Goal: Task Accomplishment & Management: Manage account settings

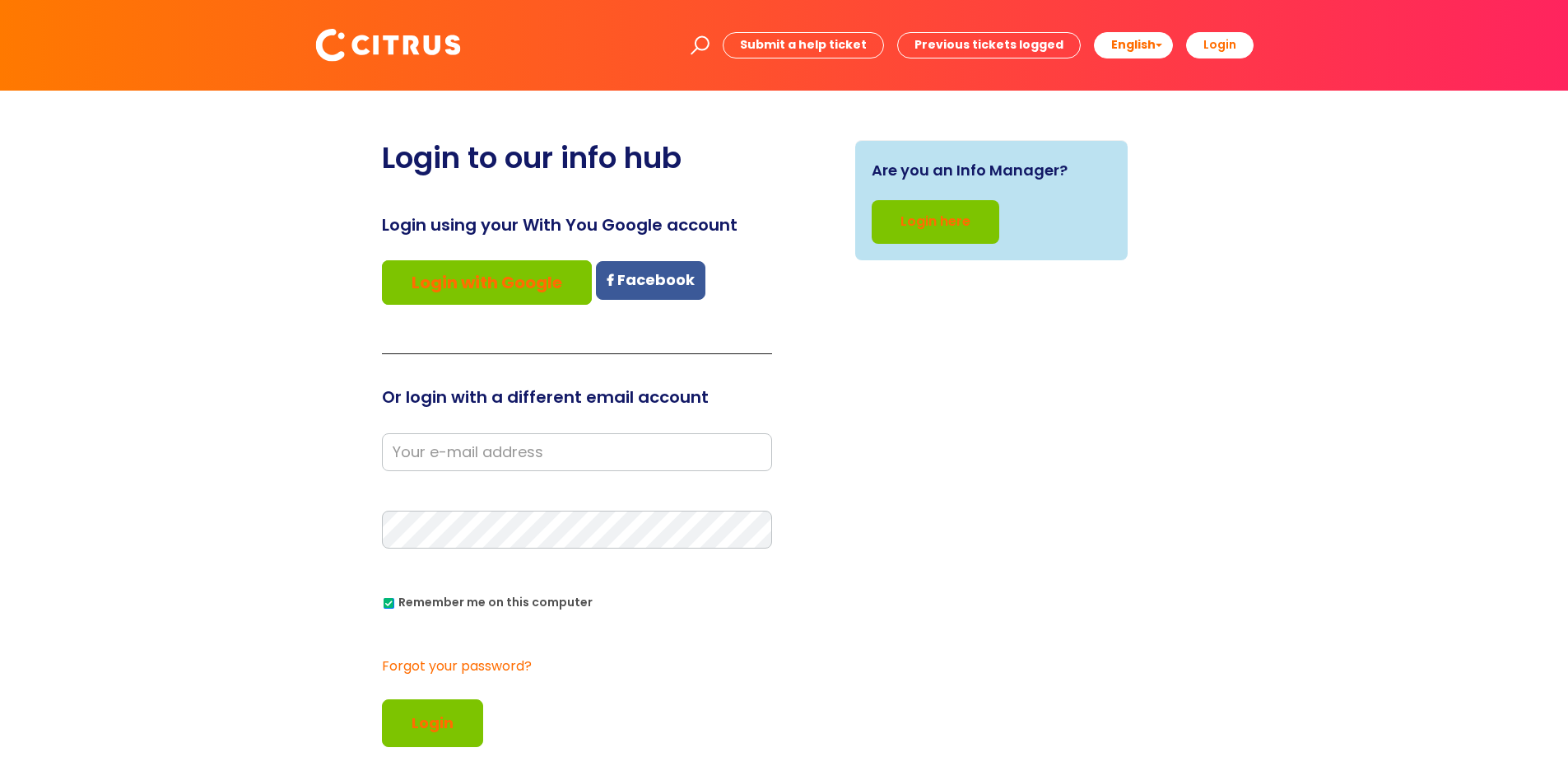
click at [504, 450] on input "email" at bounding box center [577, 451] width 390 height 38
click at [476, 452] on input "email" at bounding box center [577, 451] width 390 height 38
type input "[PERSON_NAME][EMAIL_ADDRESS][DOMAIN_NAME]"
click at [565, 435] on input "email" at bounding box center [577, 451] width 390 height 38
type input "[PERSON_NAME][EMAIL_ADDRESS][DOMAIN_NAME]"
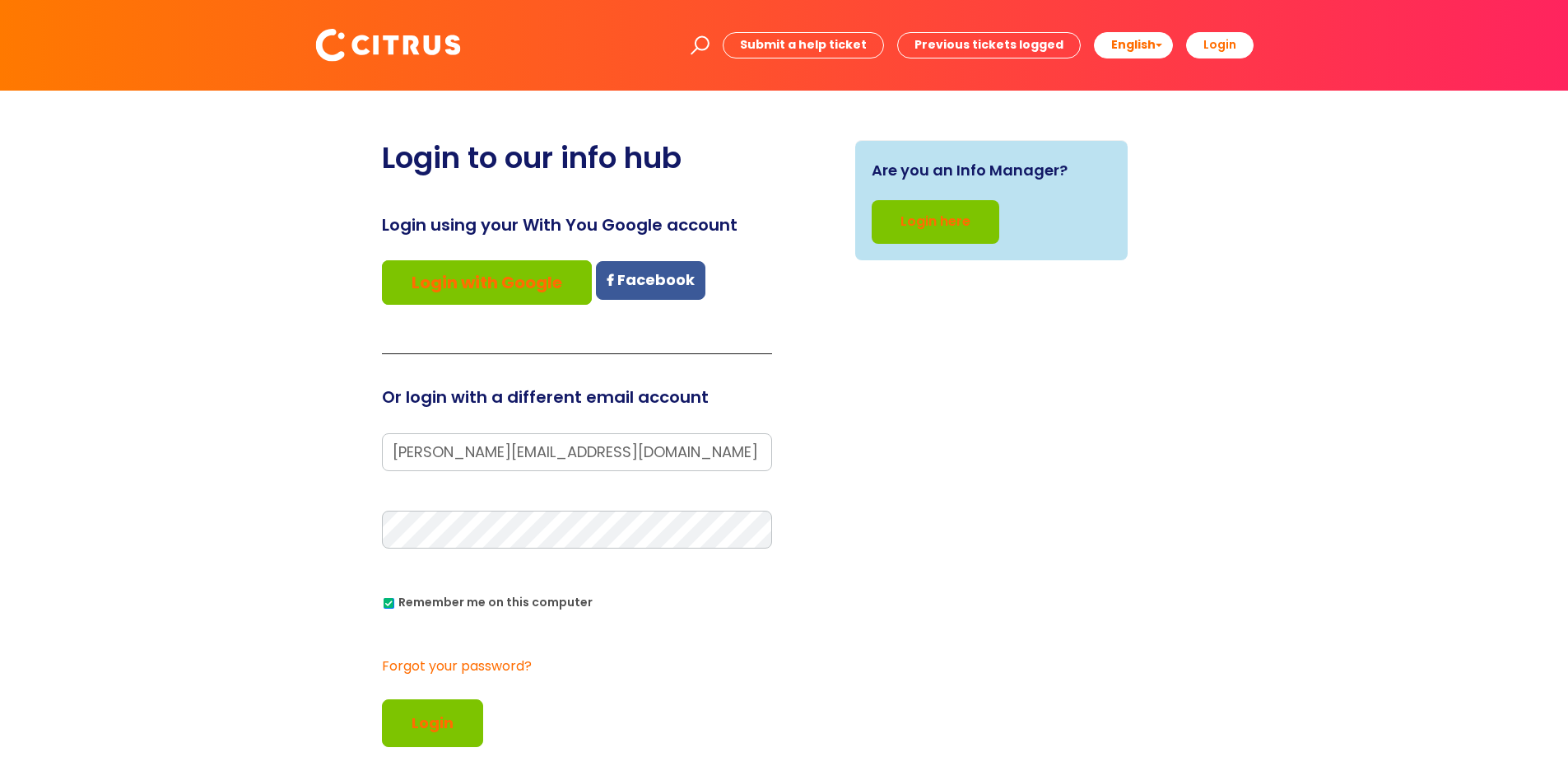
click at [382, 699] on button "Login" at bounding box center [432, 723] width 101 height 48
